Goal: Information Seeking & Learning: Learn about a topic

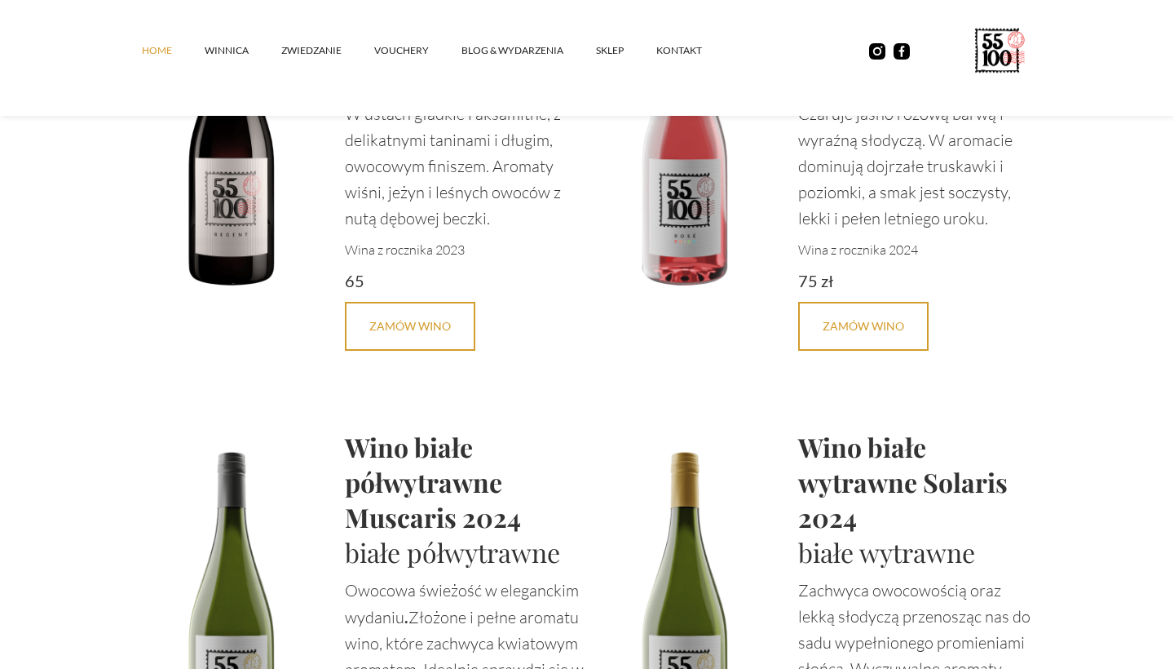
scroll to position [3180, 0]
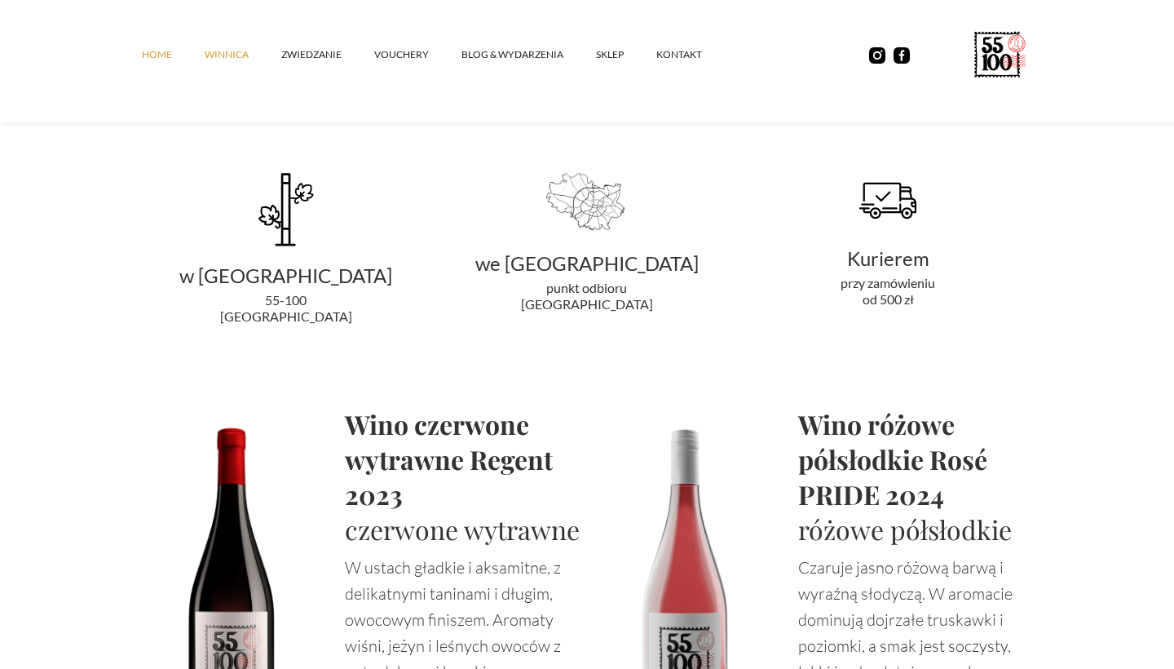
click at [230, 53] on link "winnica" at bounding box center [243, 54] width 77 height 49
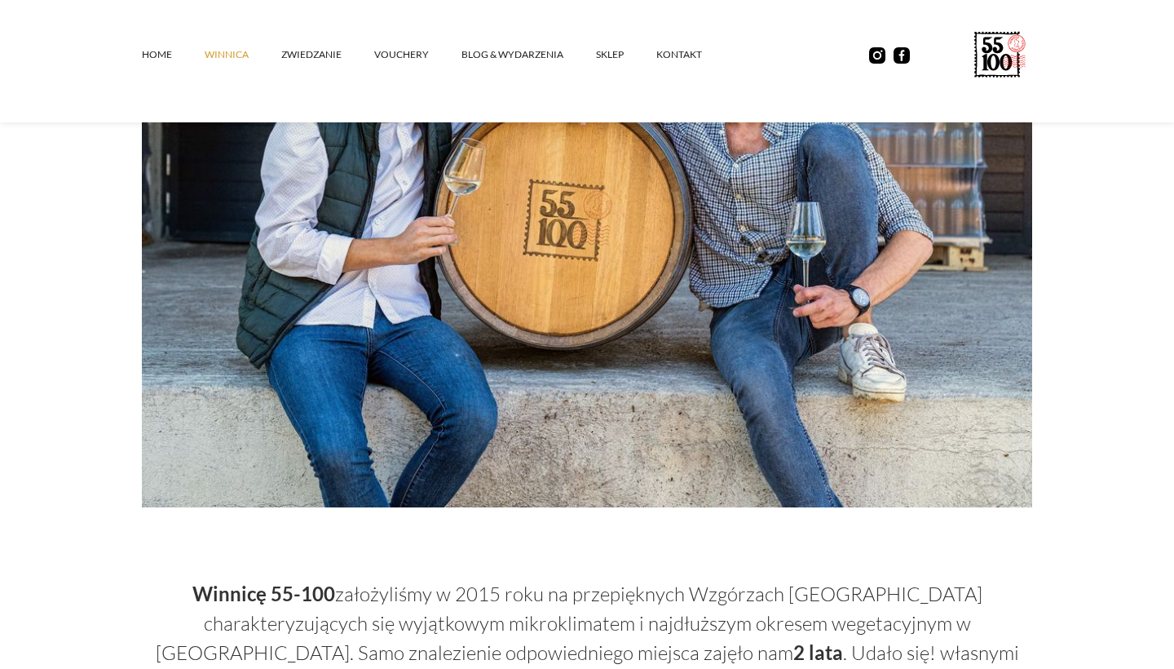
scroll to position [107, 0]
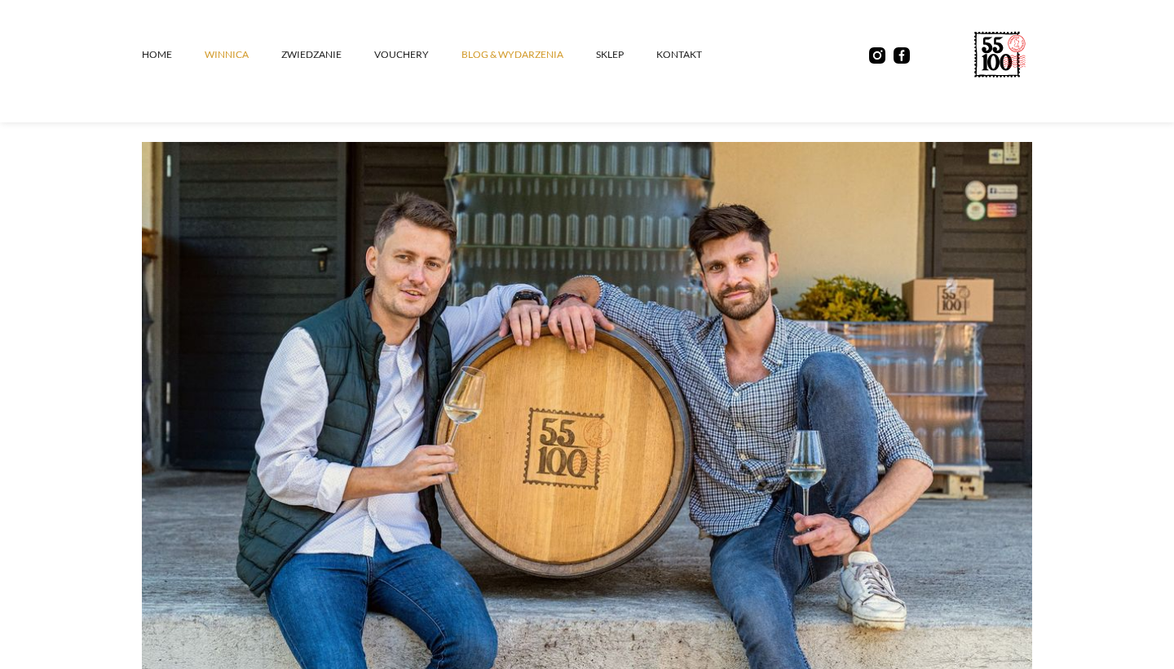
click at [538, 58] on link "Blog & Wydarzenia" at bounding box center [529, 54] width 135 height 49
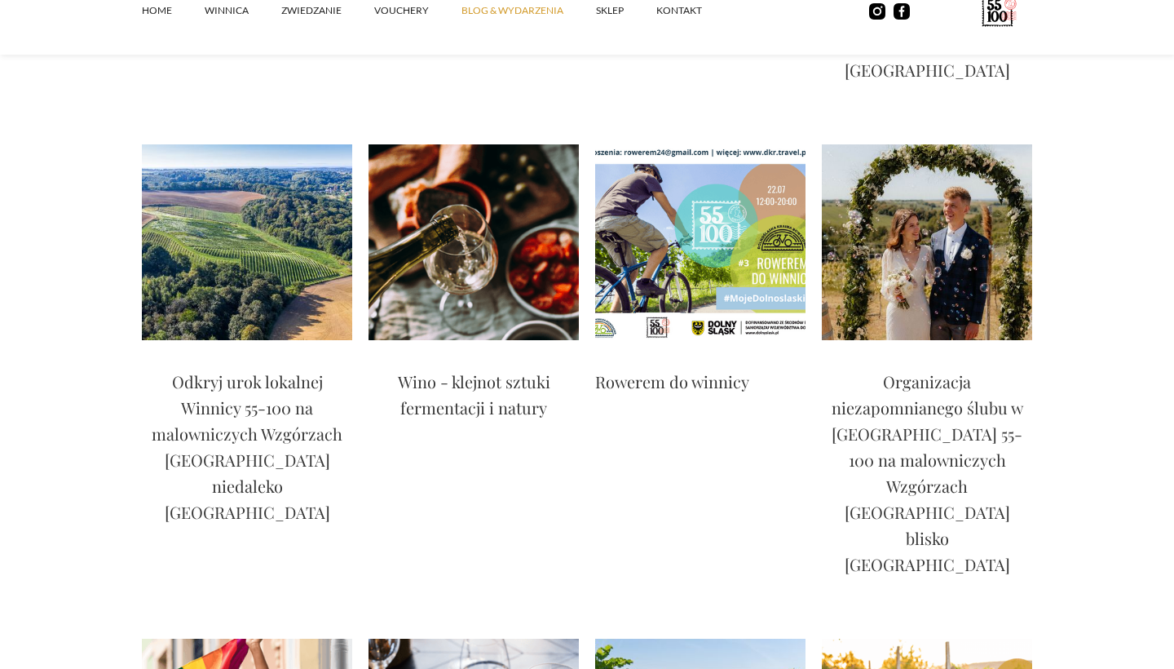
scroll to position [2486, 0]
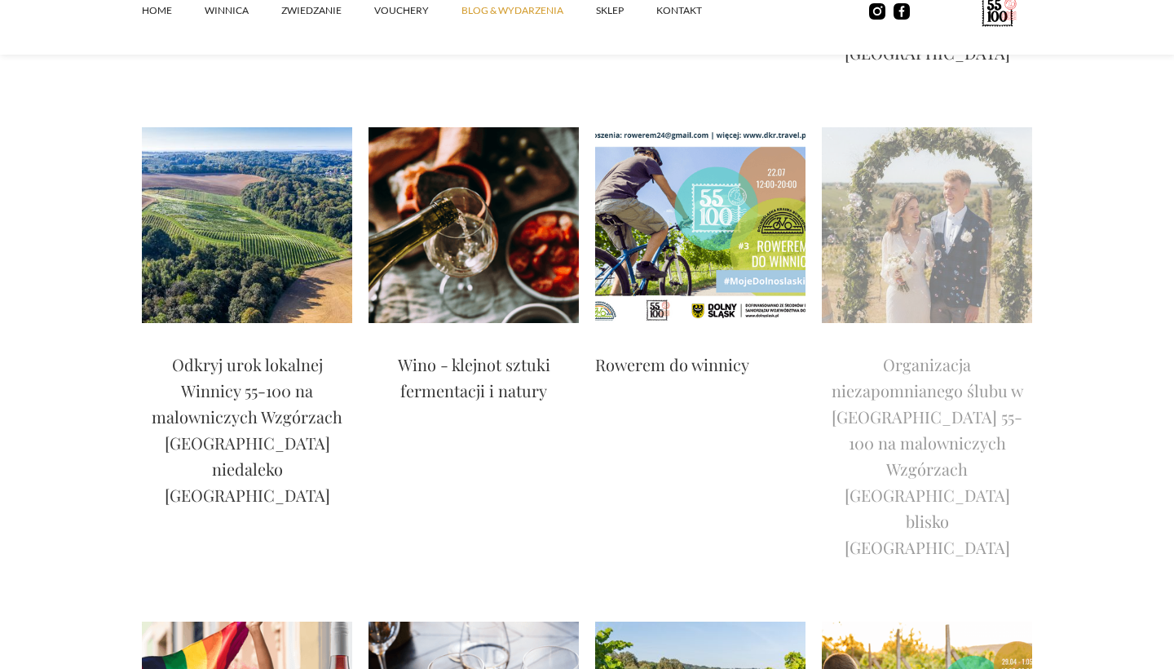
click at [934, 351] on p "Organizacja niezapomnianego ślubu w [GEOGRAPHIC_DATA] 55-100 na malowniczych Wz…" at bounding box center [927, 455] width 210 height 209
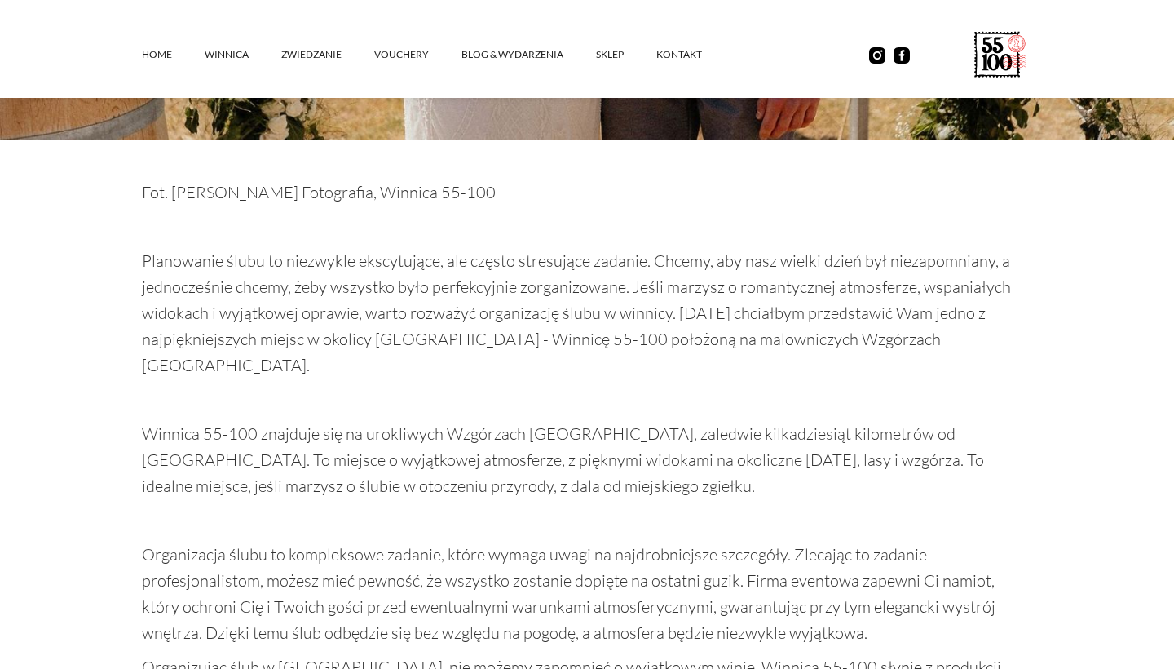
scroll to position [1195, 0]
